Goal: Book appointment/travel/reservation

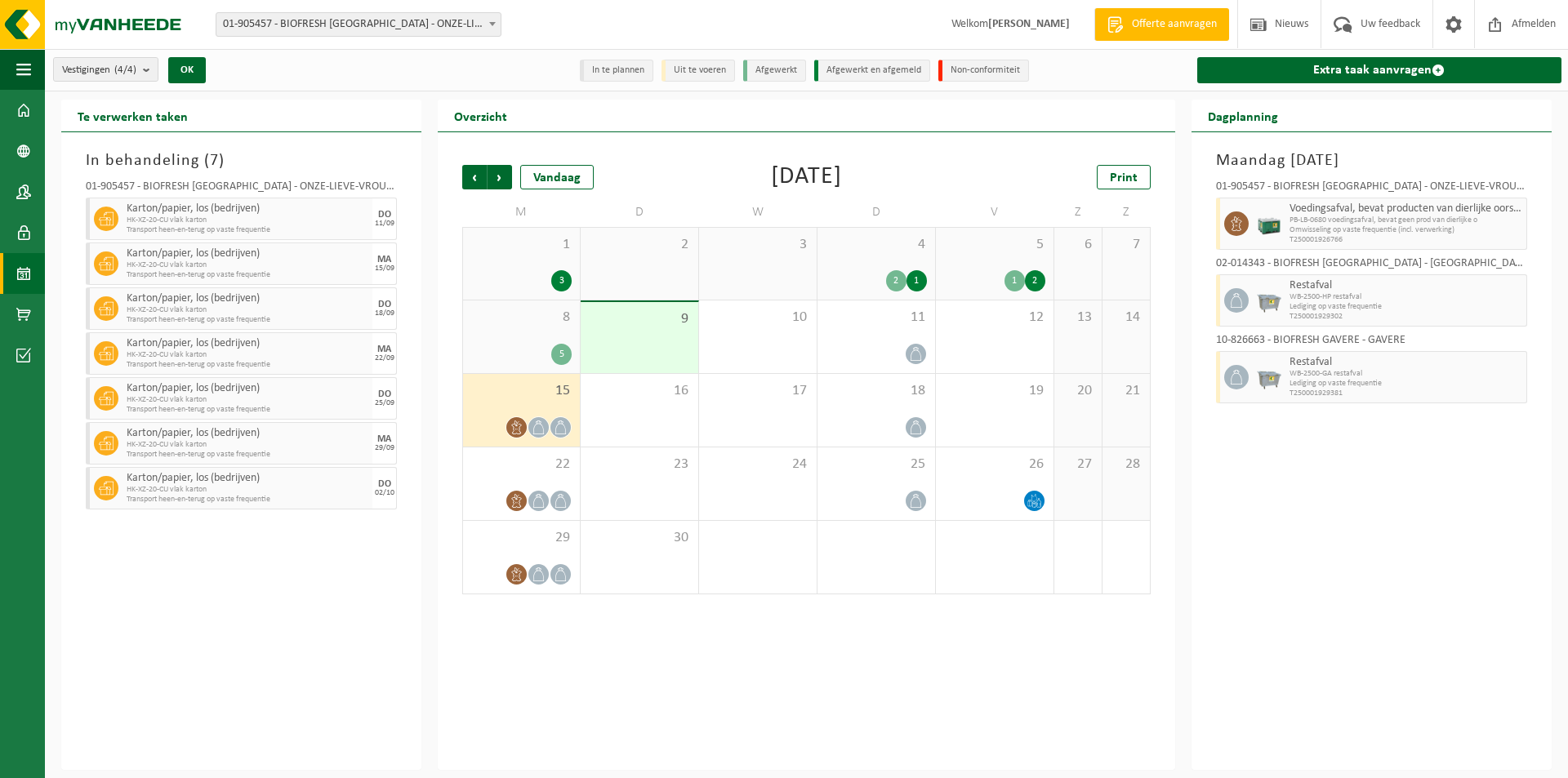
click at [921, 408] on div "18" at bounding box center [876, 410] width 117 height 73
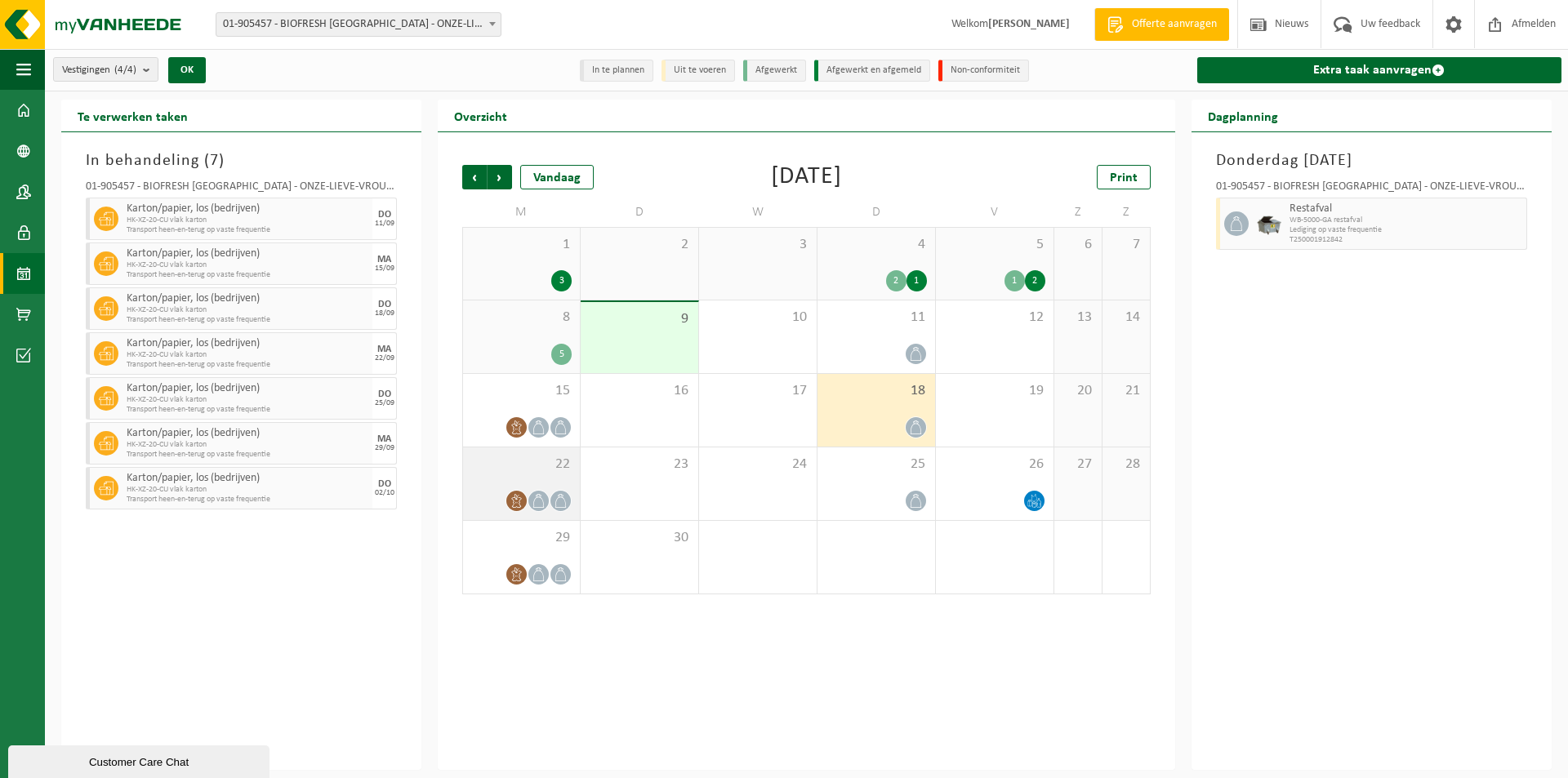
click at [500, 492] on div at bounding box center [522, 500] width 100 height 22
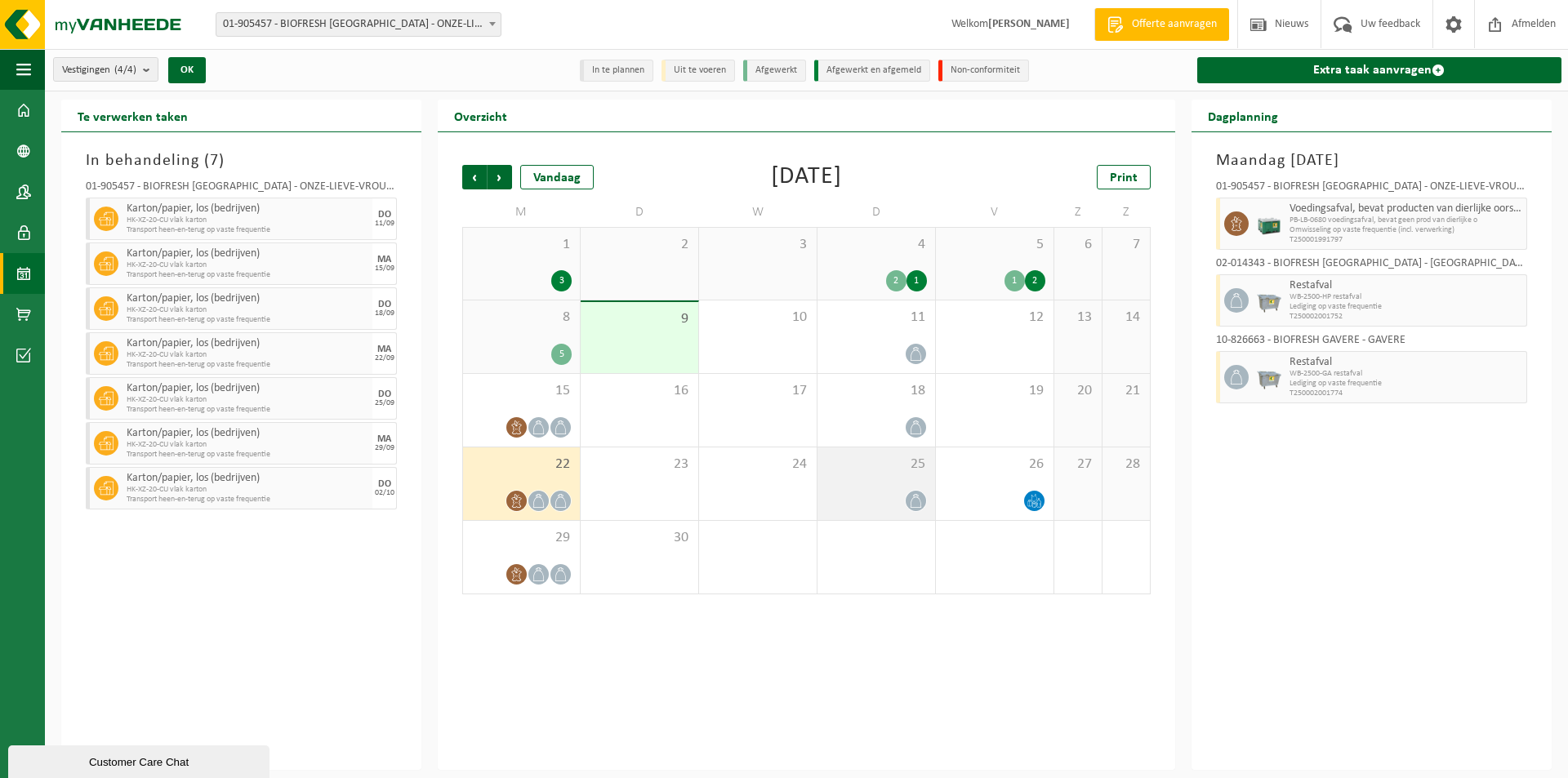
click at [887, 478] on div "25" at bounding box center [876, 484] width 117 height 73
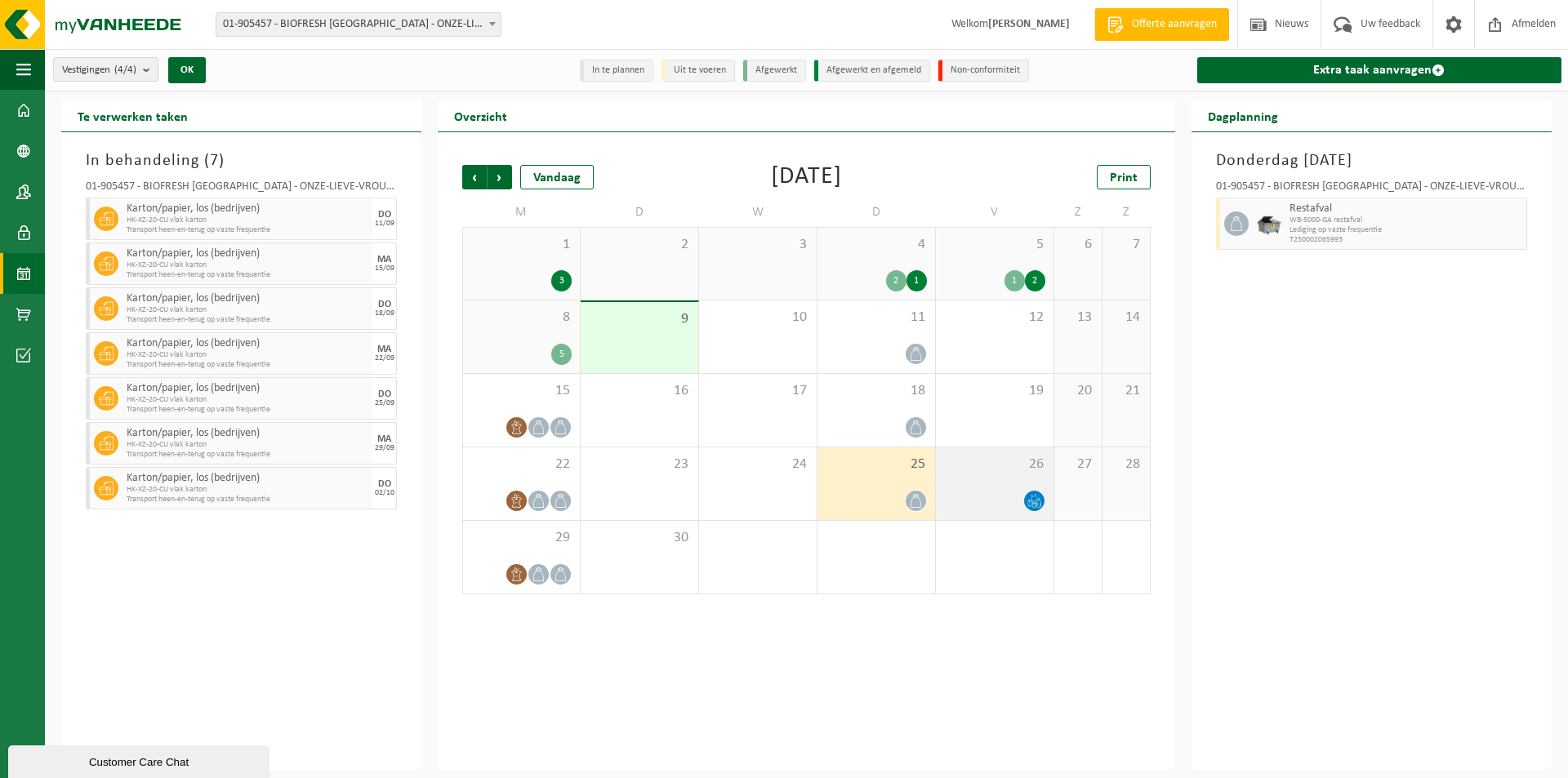
click at [1023, 486] on div "26" at bounding box center [994, 484] width 117 height 73
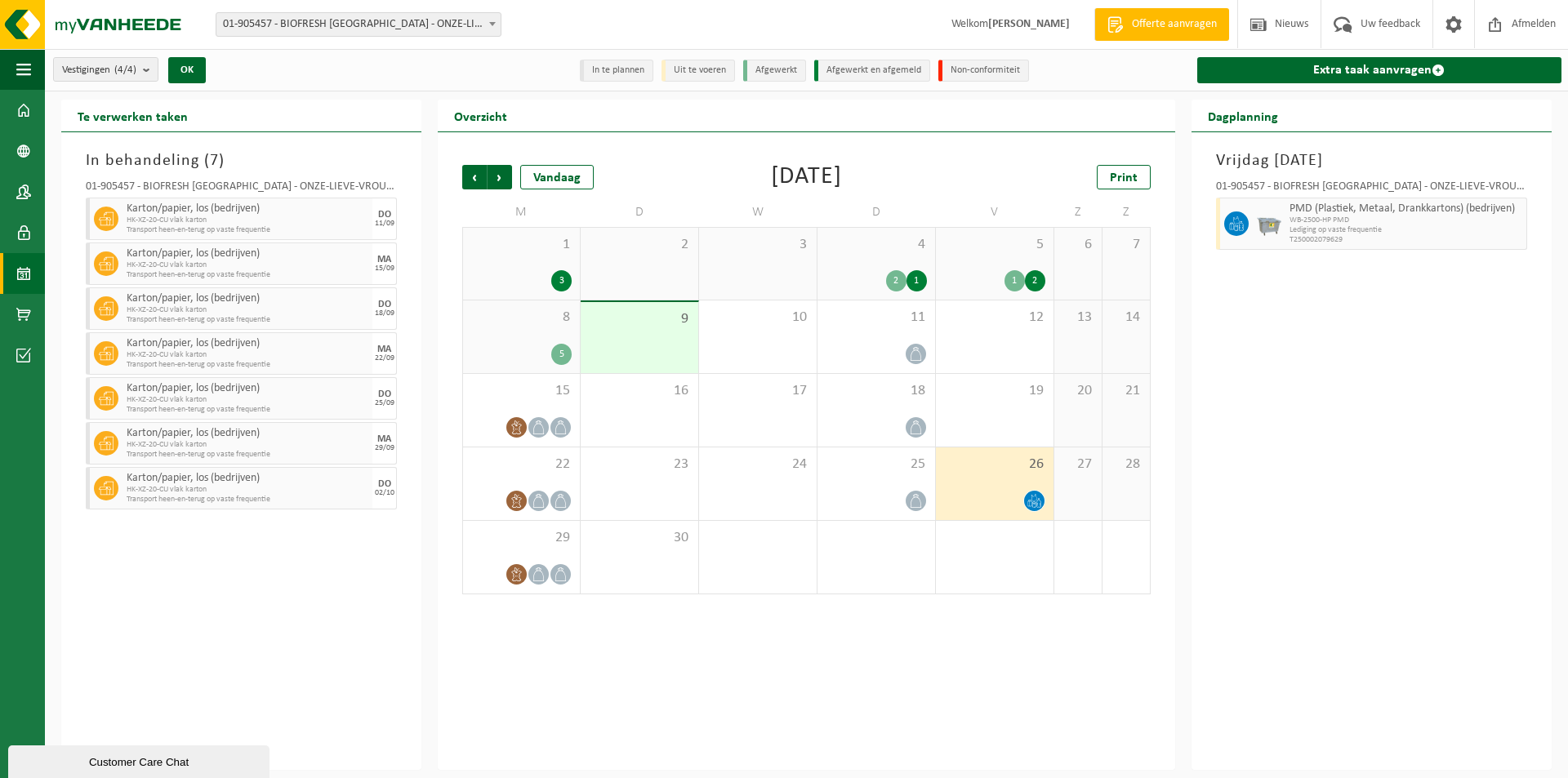
click at [1025, 255] on div "5 1 2" at bounding box center [994, 264] width 117 height 72
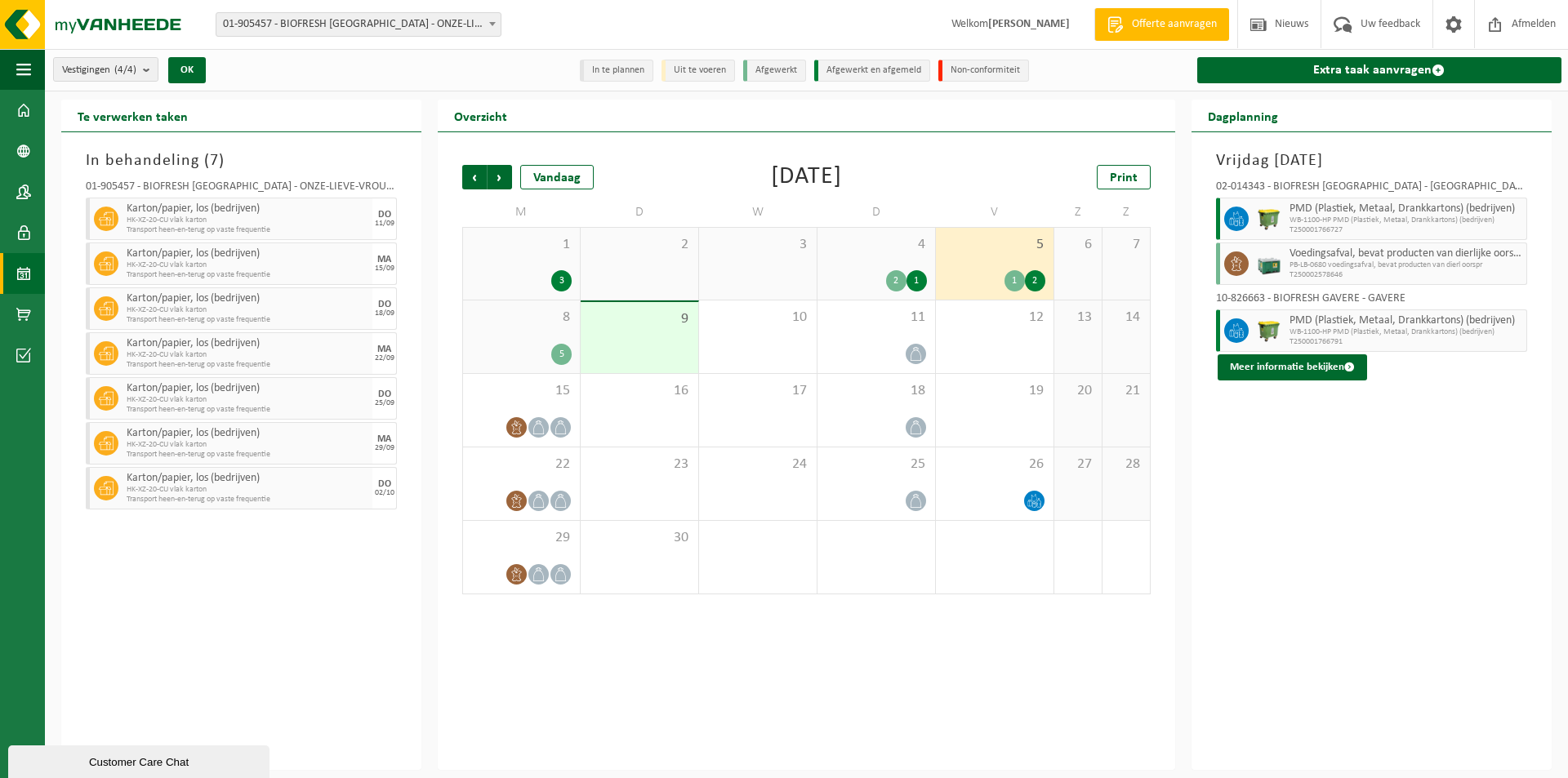
click at [888, 259] on div "4 2 1" at bounding box center [876, 264] width 117 height 72
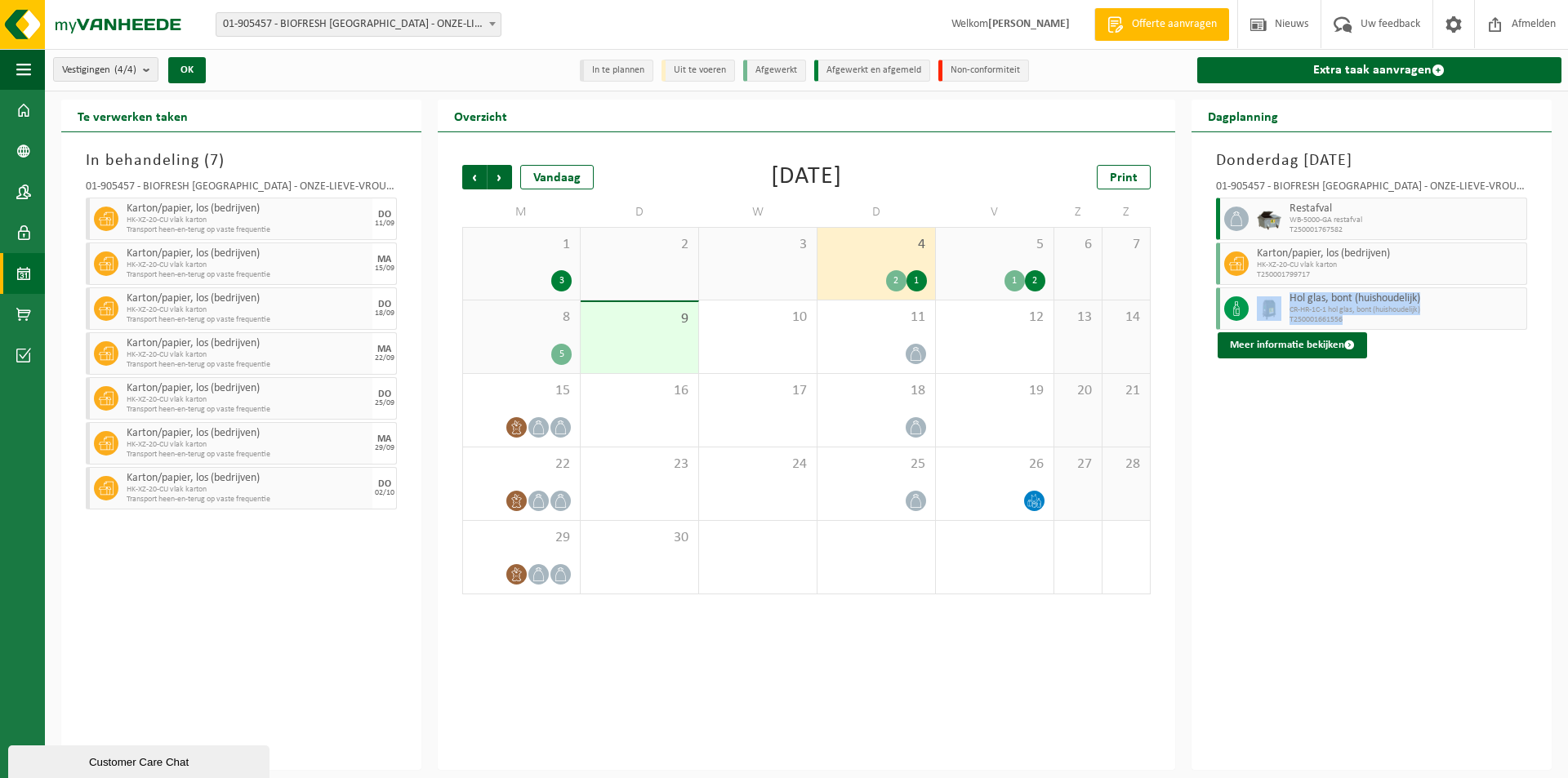
drag, startPoint x: 1357, startPoint y: 311, endPoint x: 1278, endPoint y: 301, distance: 79.6
click at [1278, 301] on div "Hol glas, bont (huishoudelijk) CR-HR-1C-1 hol glas, bont (huishoudelijk) T25000…" at bounding box center [1371, 309] width 312 height 43
click at [503, 175] on span "Volgende" at bounding box center [500, 177] width 25 height 25
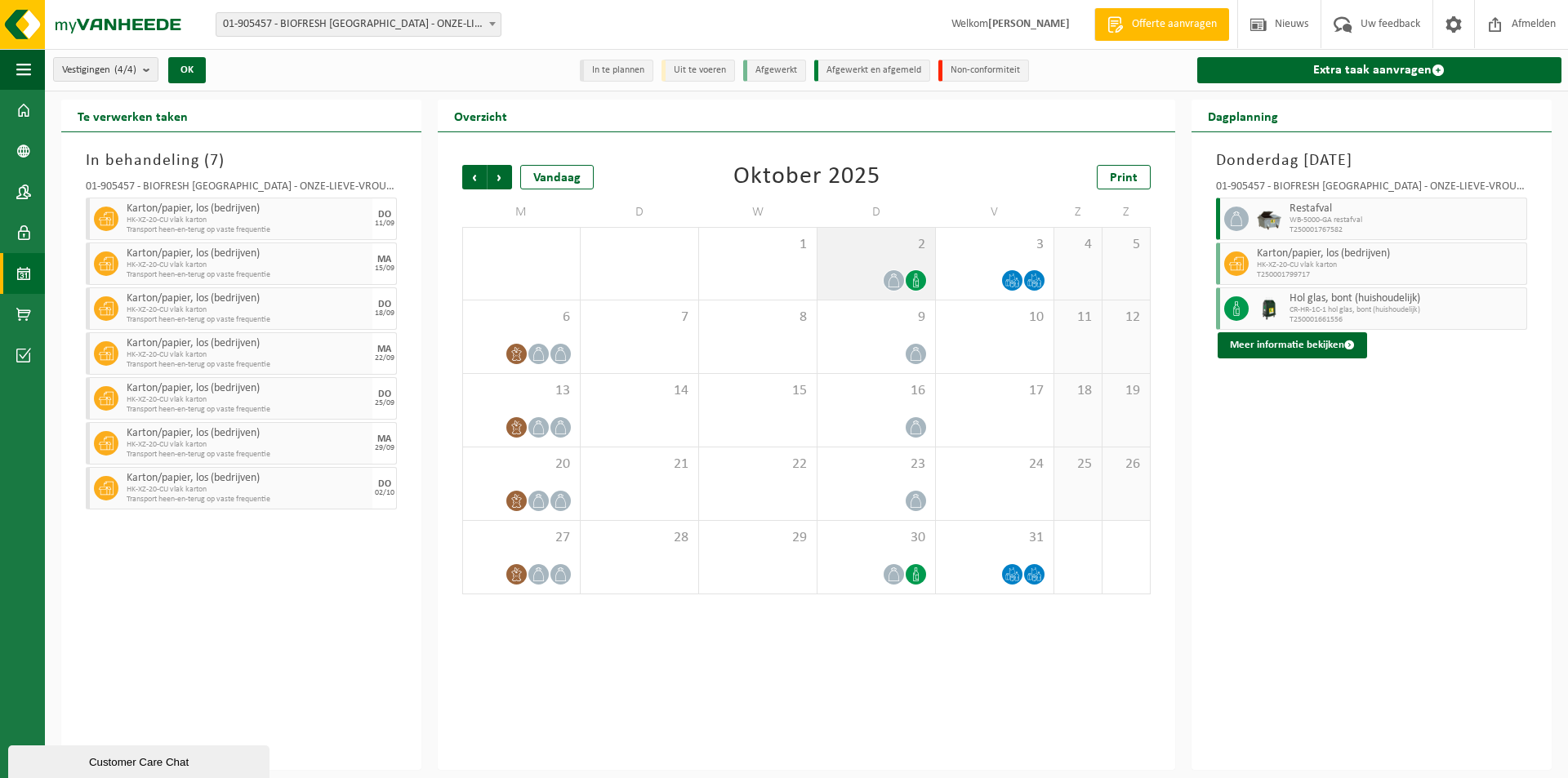
click at [879, 260] on div "2" at bounding box center [876, 264] width 117 height 72
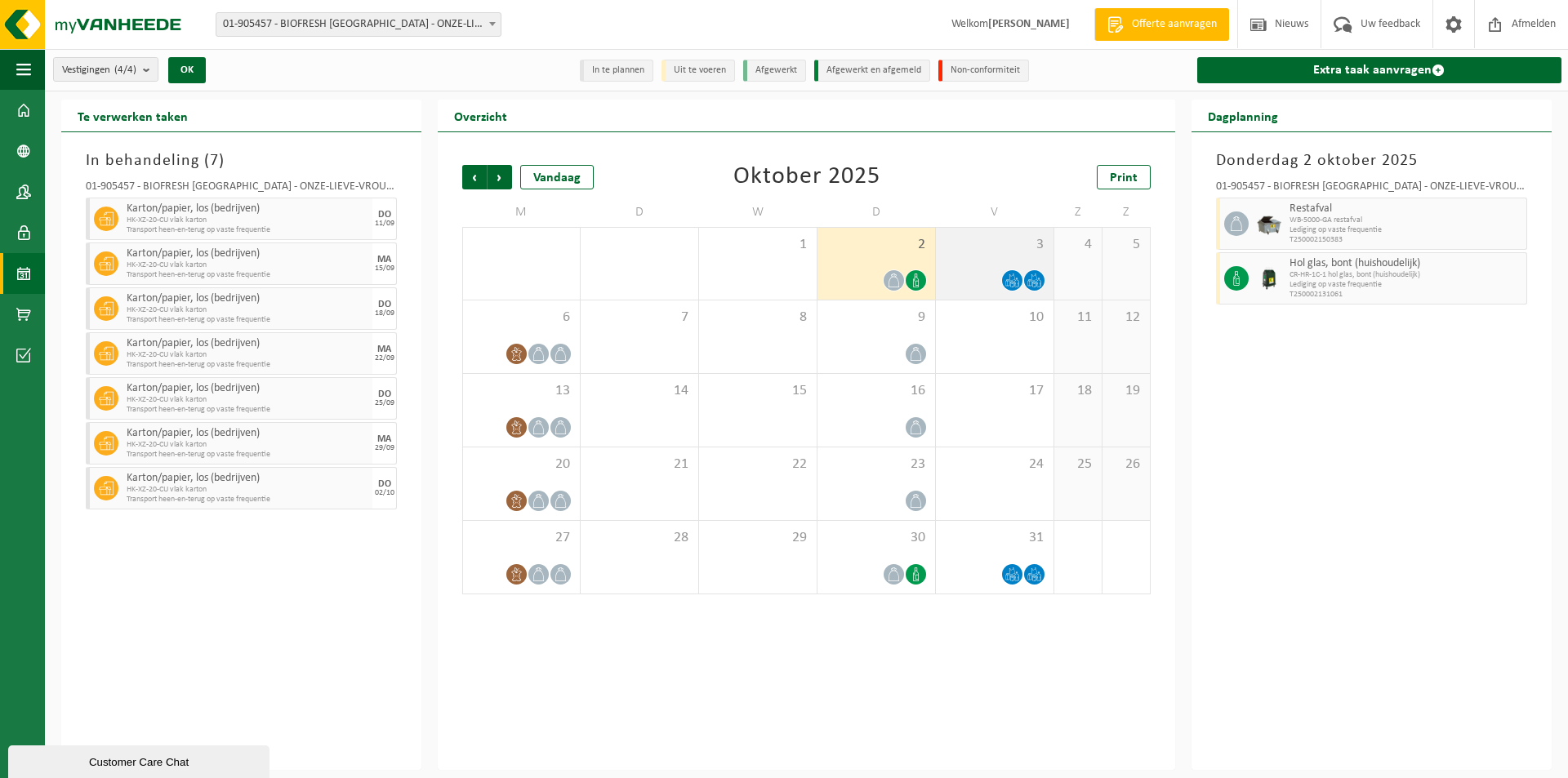
click at [1011, 264] on div "3" at bounding box center [994, 264] width 117 height 72
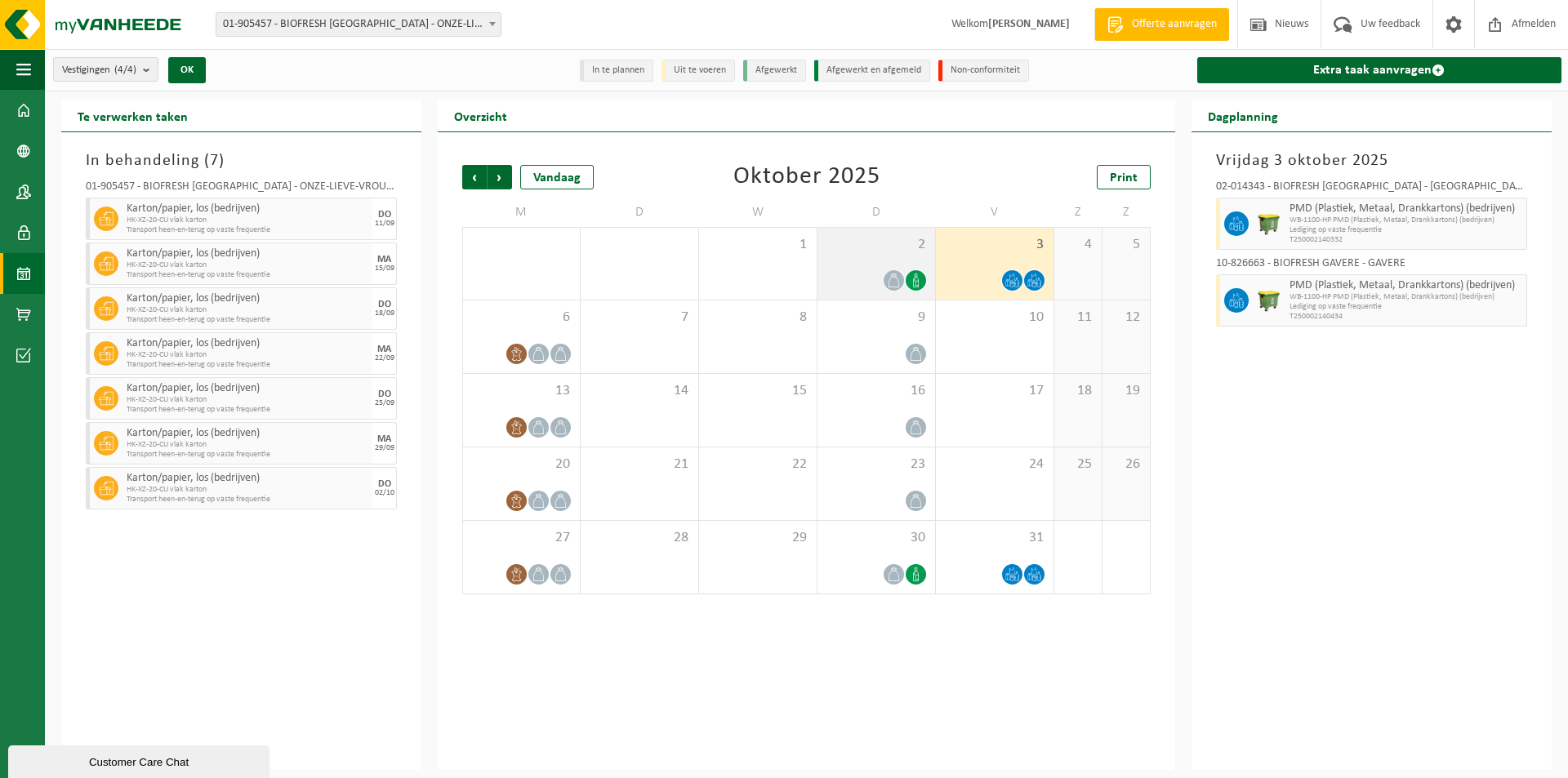
click at [878, 263] on div "2" at bounding box center [876, 264] width 117 height 72
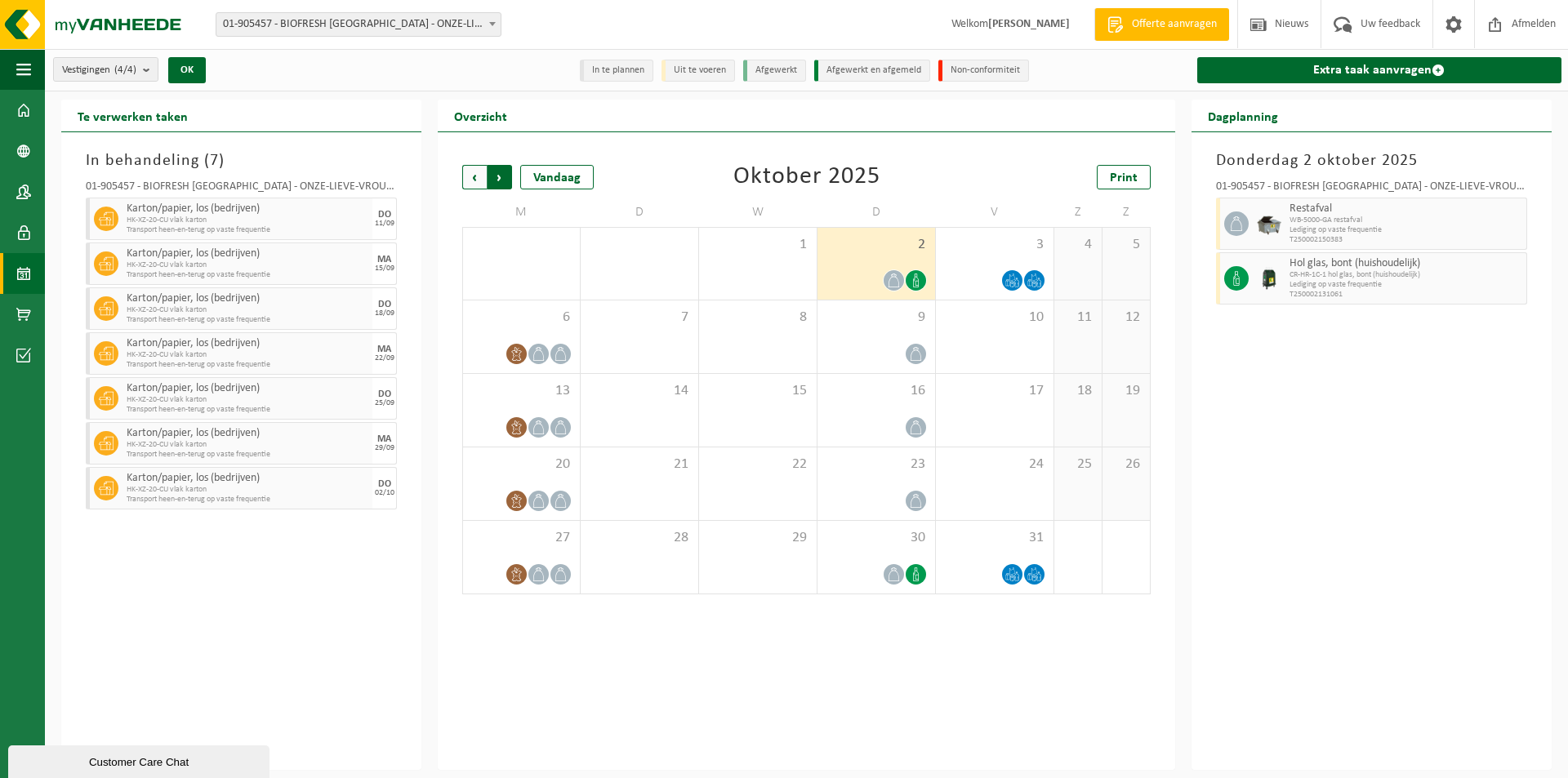
click at [479, 178] on span "Vorige" at bounding box center [474, 177] width 25 height 25
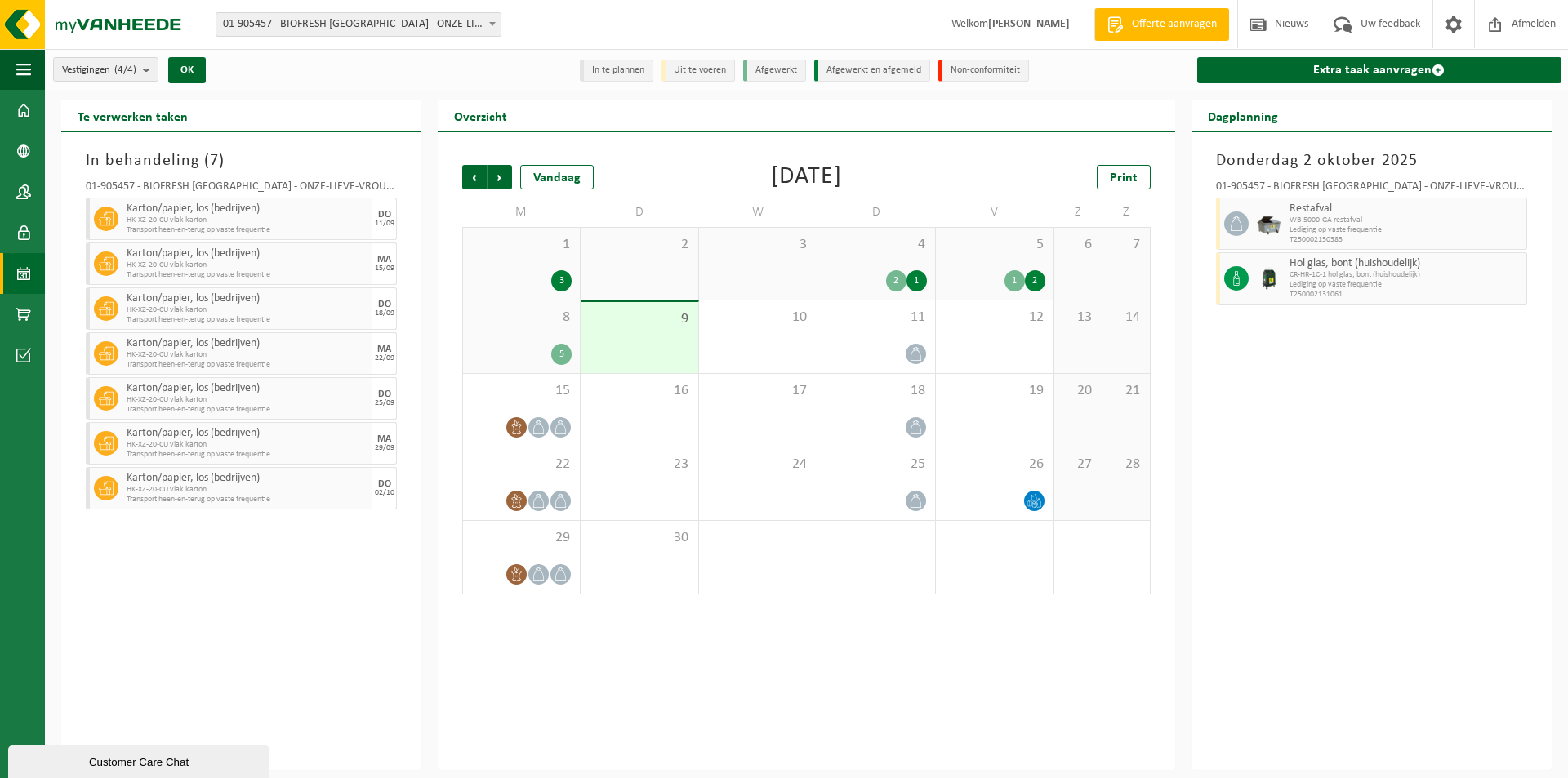
click at [870, 252] on span "4" at bounding box center [876, 244] width 101 height 18
